Goal: Communication & Community: Share content

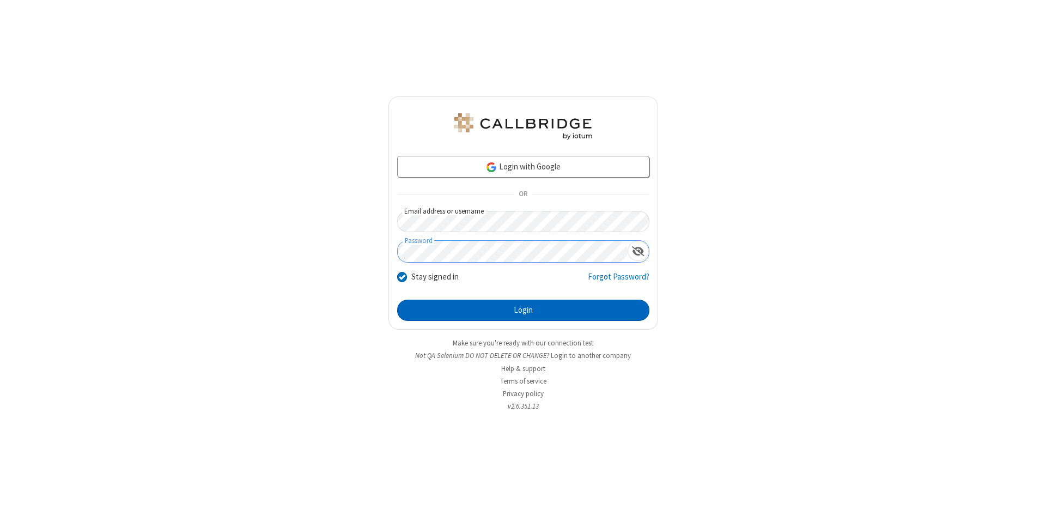
click at [523, 311] on button "Login" at bounding box center [523, 311] width 252 height 22
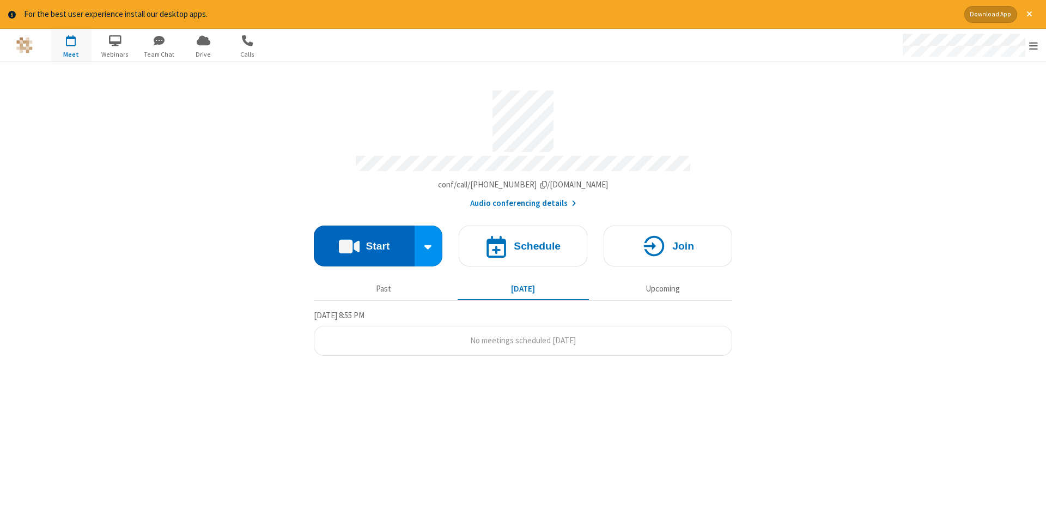
click at [364, 242] on button "Start" at bounding box center [364, 246] width 101 height 41
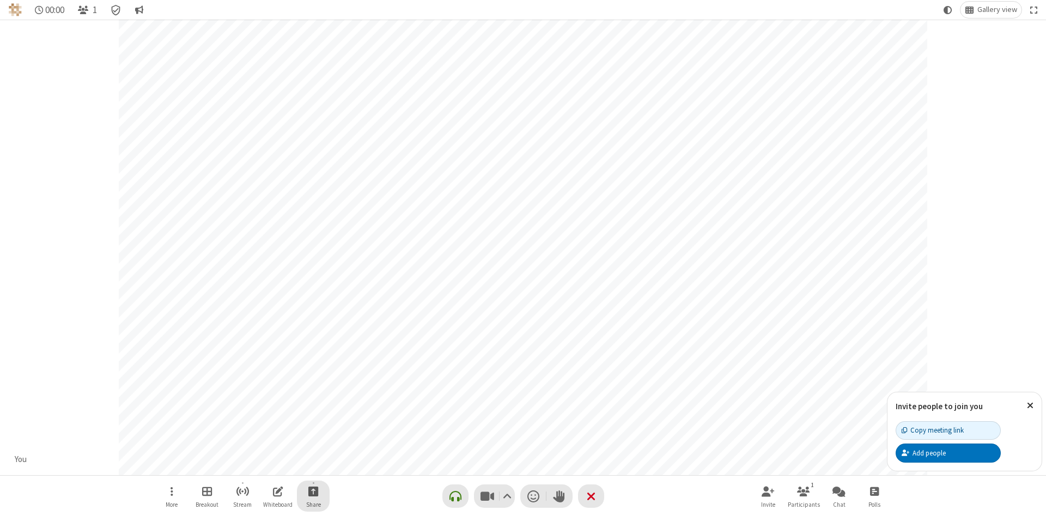
click at [313, 491] on span "Start sharing" at bounding box center [313, 491] width 10 height 14
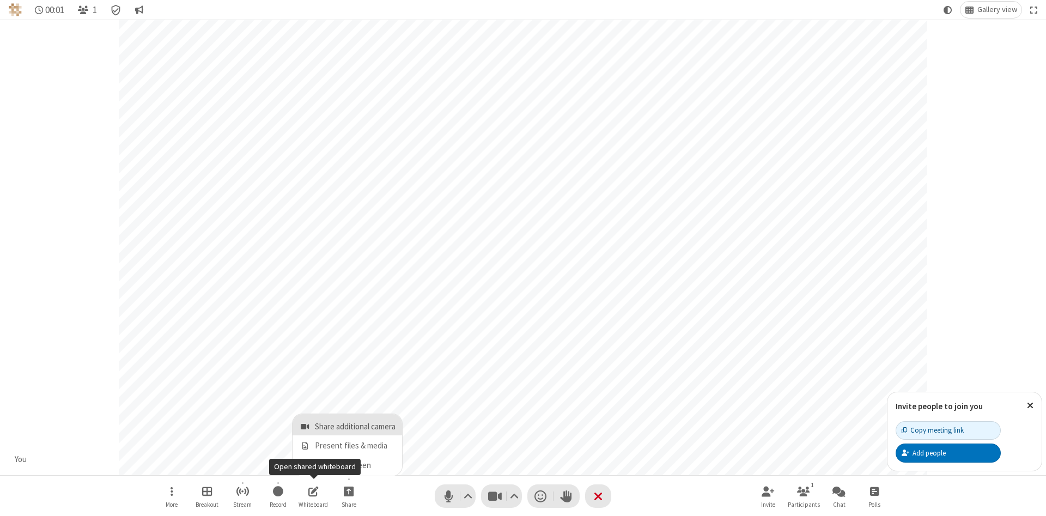
click at [348, 424] on span "Share additional camera" at bounding box center [355, 426] width 81 height 9
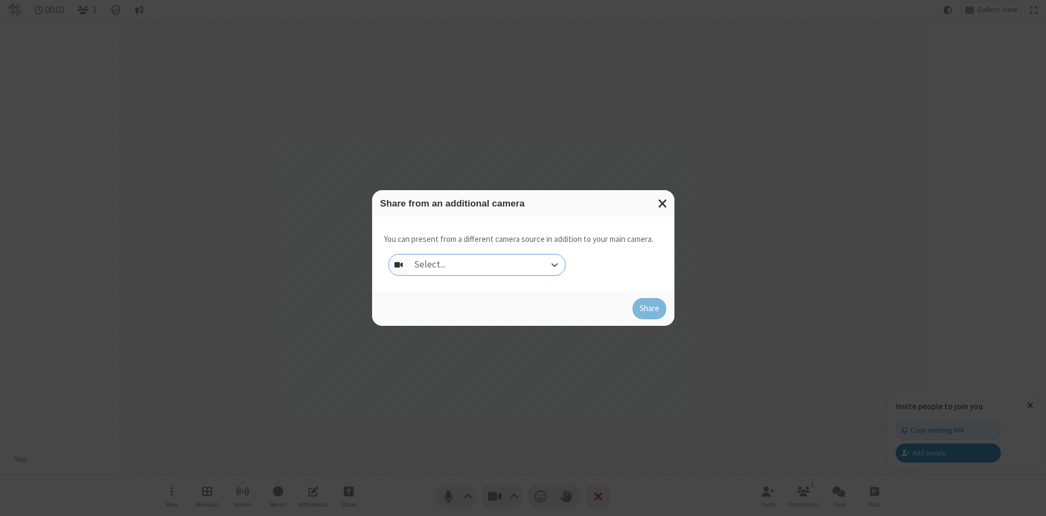
click at [486, 264] on div "Select..." at bounding box center [487, 264] width 156 height 21
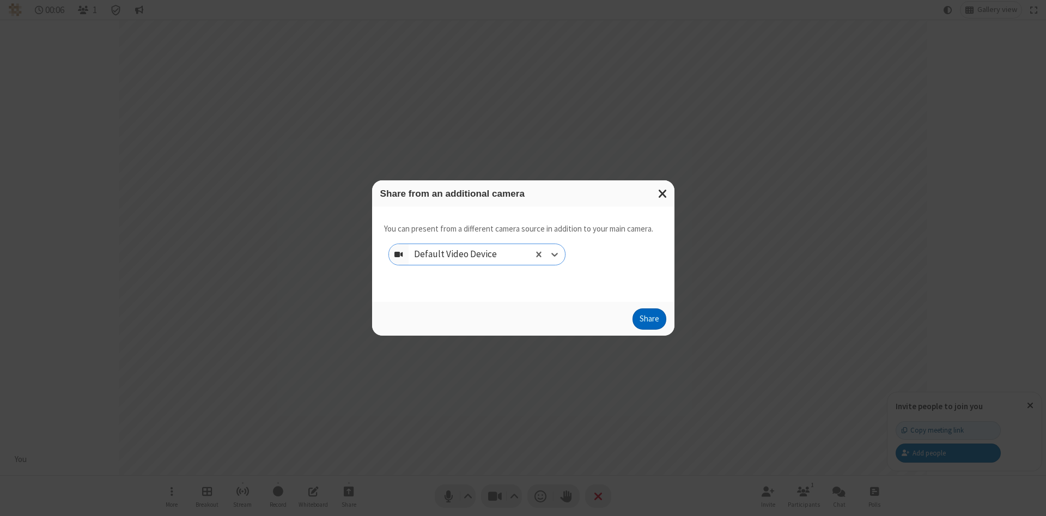
click at [649, 321] on button "Share" at bounding box center [649, 319] width 34 height 22
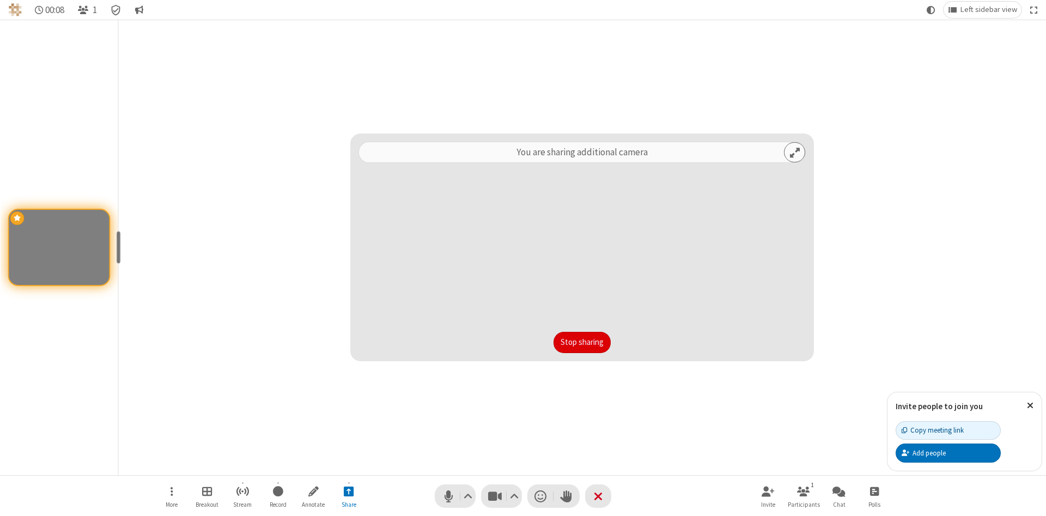
click at [582, 342] on button "Stop sharing" at bounding box center [581, 343] width 57 height 22
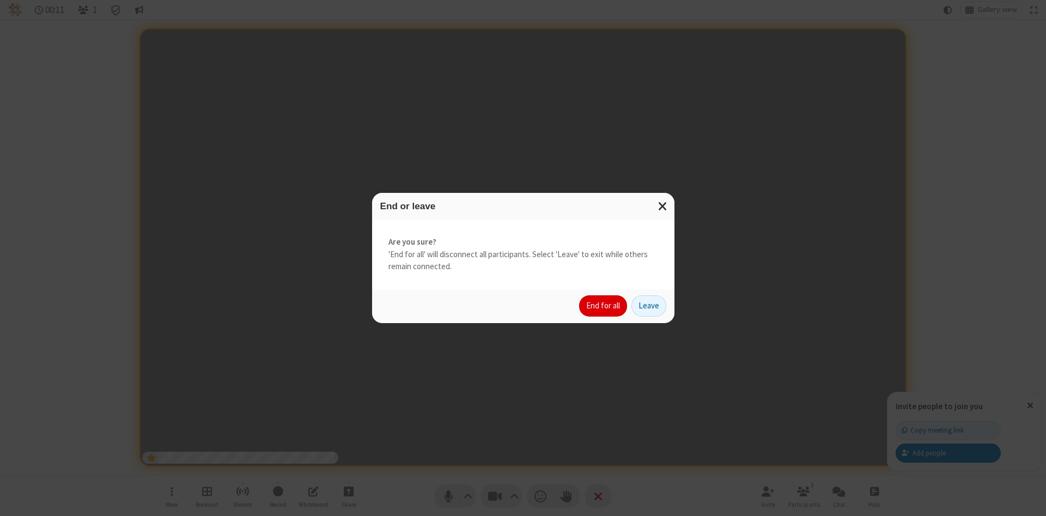
click at [604, 306] on button "End for all" at bounding box center [603, 306] width 48 height 22
